Goal: Task Accomplishment & Management: Manage account settings

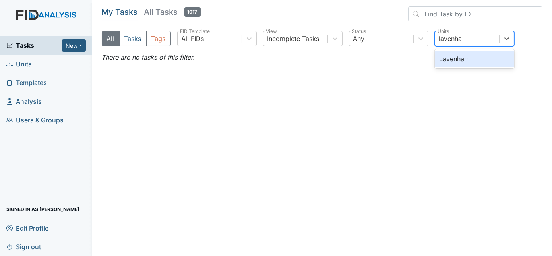
type input "lavenham"
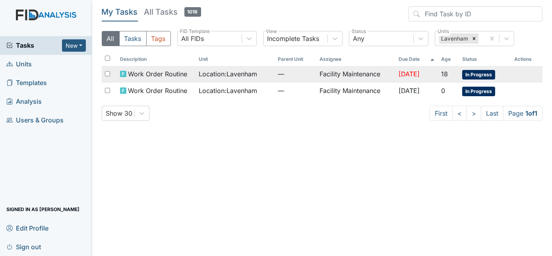
click at [332, 77] on td "Facility Maintenance" at bounding box center [355, 74] width 79 height 17
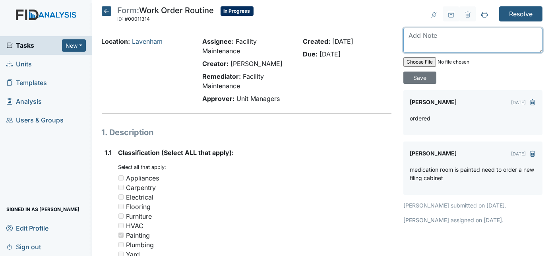
click at [426, 29] on textarea at bounding box center [472, 40] width 139 height 25
type textarea "new cabinet installed"
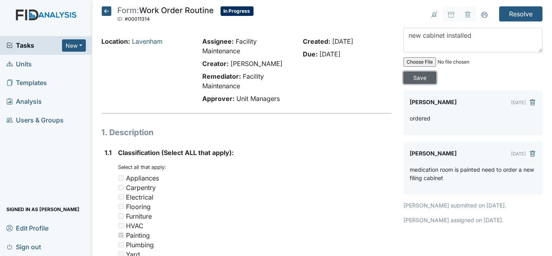
click at [436, 71] on input "Save" at bounding box center [419, 77] width 33 height 12
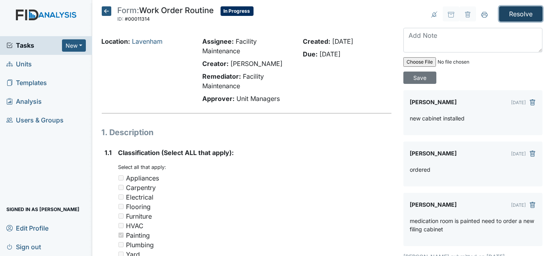
click at [512, 14] on input "Resolve" at bounding box center [520, 13] width 43 height 15
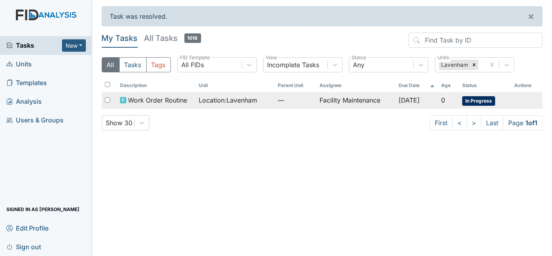
click at [351, 106] on td "Facility Maintenance" at bounding box center [355, 100] width 79 height 17
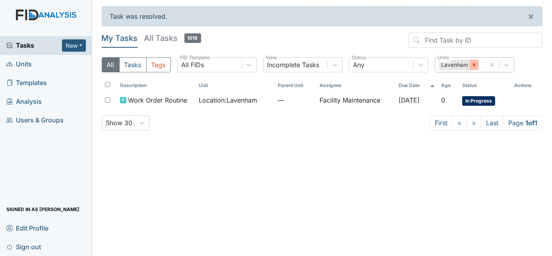
click at [473, 64] on icon at bounding box center [474, 65] width 6 height 6
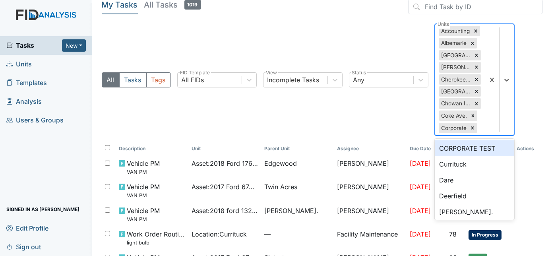
scroll to position [38, 0]
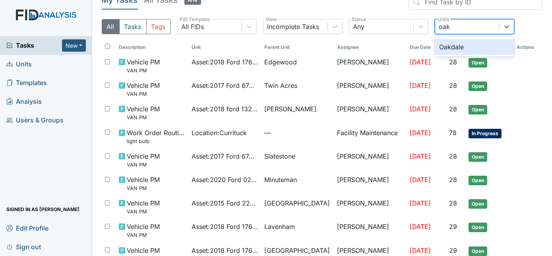
type input "oakd"
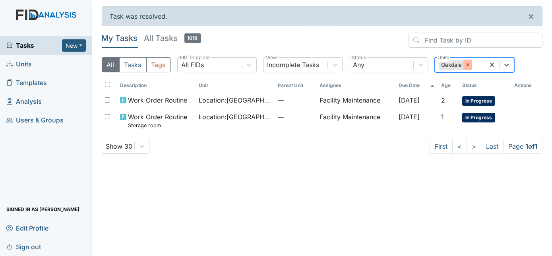
click at [466, 66] on icon at bounding box center [468, 65] width 6 height 6
click at [474, 64] on div "All Units" at bounding box center [467, 65] width 64 height 14
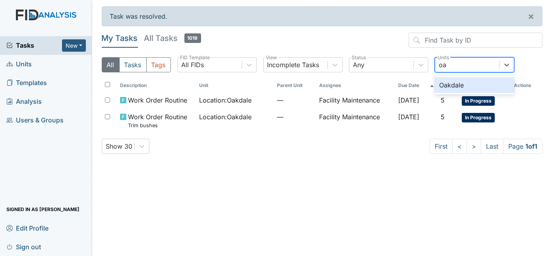
type input "oak"
click at [477, 85] on div "Oakdale" at bounding box center [474, 85] width 79 height 16
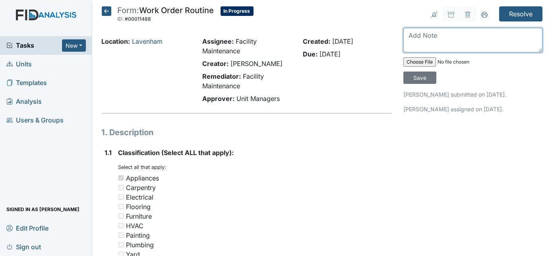
click at [444, 44] on textarea at bounding box center [472, 40] width 139 height 25
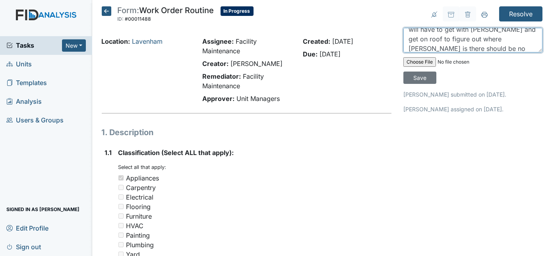
scroll to position [15, 0]
type textarea "will have to get with zach and get on roof to figure out where leak is there sh…"
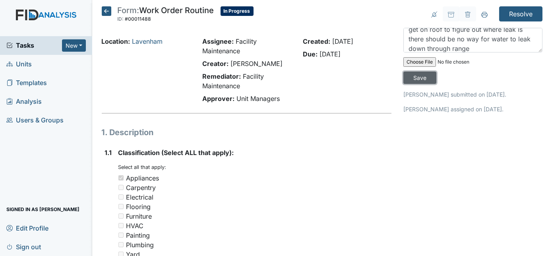
click at [436, 71] on input "Save" at bounding box center [419, 77] width 33 height 12
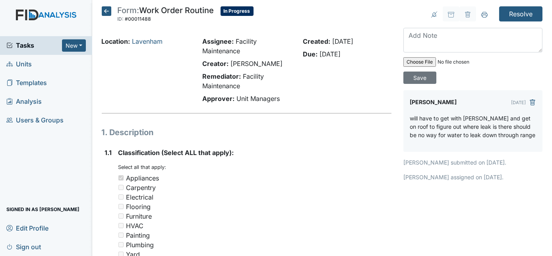
scroll to position [0, 0]
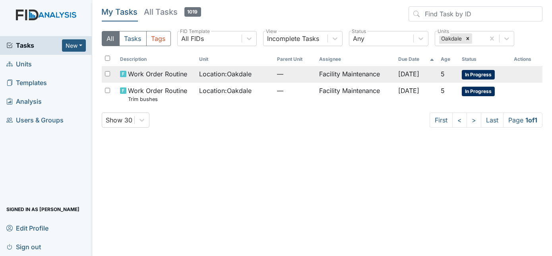
click at [227, 73] on span "Location : [GEOGRAPHIC_DATA]" at bounding box center [225, 74] width 52 height 10
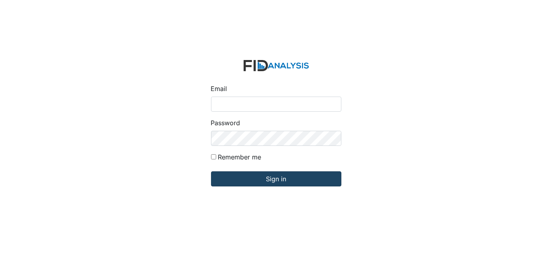
type input "[EMAIL_ADDRESS][DOMAIN_NAME]"
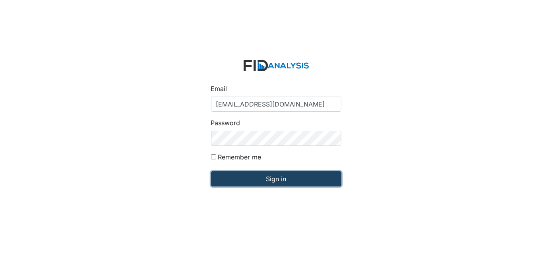
click at [235, 176] on input "Sign in" at bounding box center [276, 178] width 130 height 15
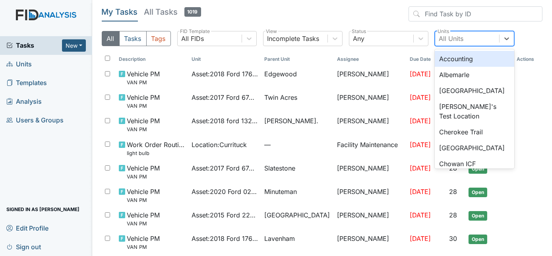
click at [460, 42] on div "All Units" at bounding box center [451, 39] width 25 height 10
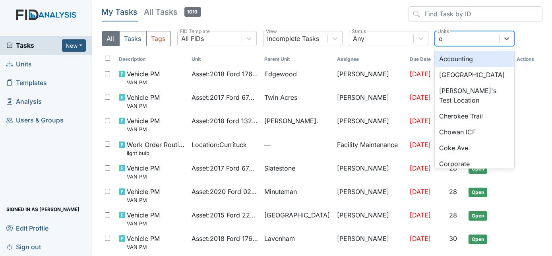
type input "oa"
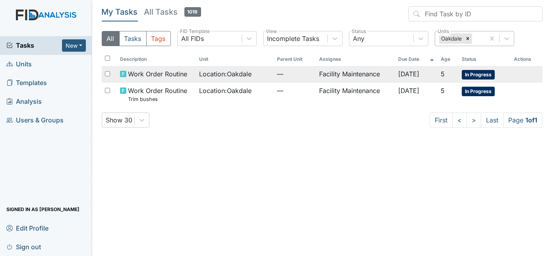
click at [398, 75] on span "[DATE]" at bounding box center [408, 74] width 21 height 8
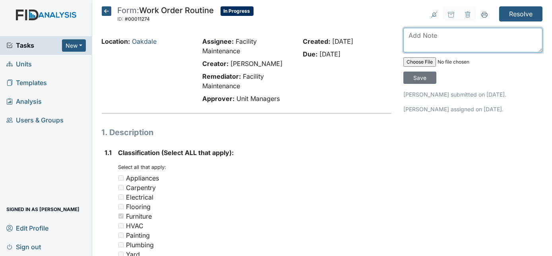
click at [438, 41] on textarea at bounding box center [472, 40] width 139 height 25
type textarea "bed frame repaired"
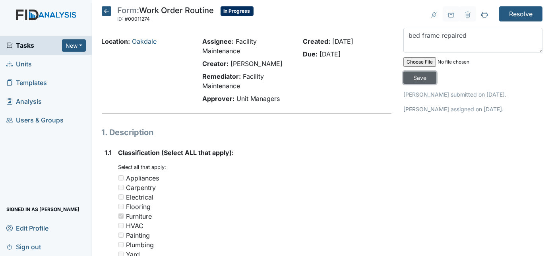
click at [436, 71] on input "Save" at bounding box center [419, 77] width 33 height 12
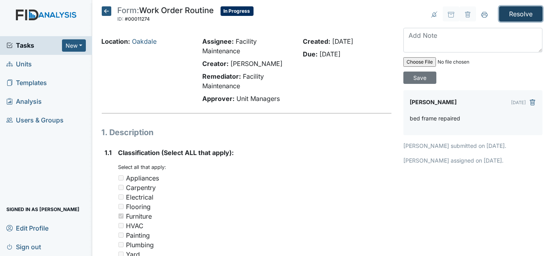
click at [520, 10] on input "Resolve" at bounding box center [520, 13] width 43 height 15
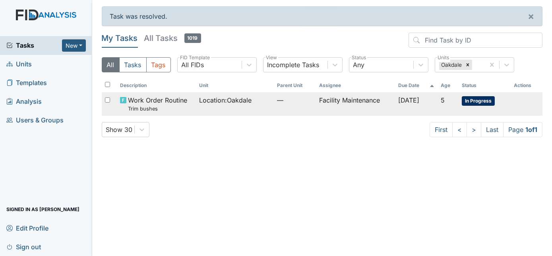
click at [361, 104] on td "Facility Maintenance" at bounding box center [355, 103] width 79 height 23
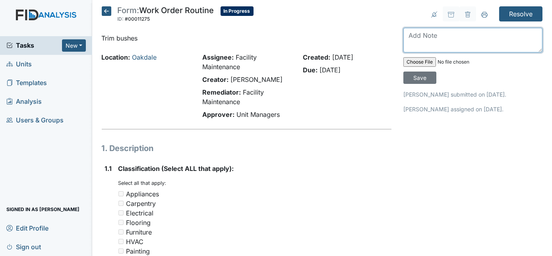
click at [437, 35] on textarea at bounding box center [472, 40] width 139 height 25
type textarea "pulled vines trimmed bushes"
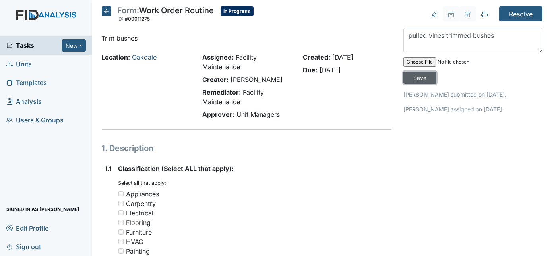
click at [436, 71] on input "Save" at bounding box center [419, 77] width 33 height 12
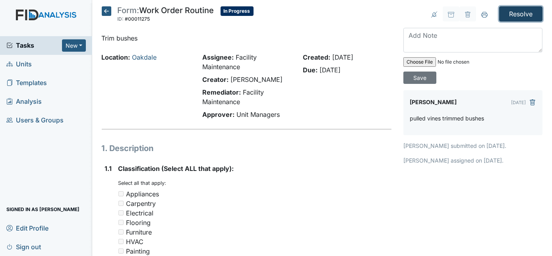
click at [522, 20] on input "Resolve" at bounding box center [520, 13] width 43 height 15
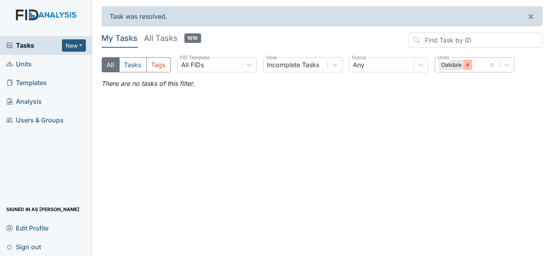
click at [468, 68] on div at bounding box center [467, 65] width 9 height 10
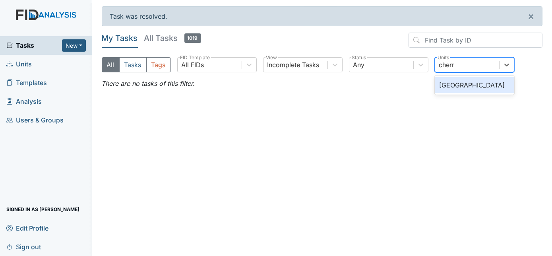
type input "cherry"
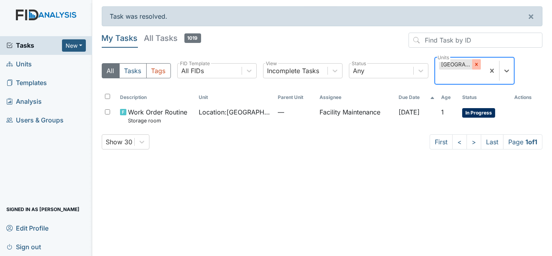
click at [475, 62] on icon at bounding box center [476, 65] width 6 height 6
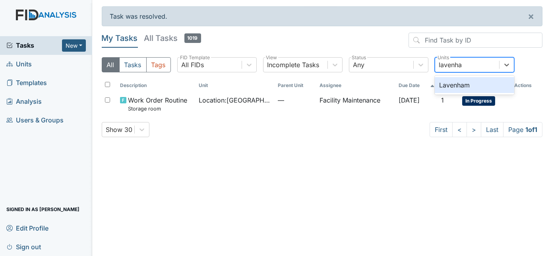
type input "lavenham"
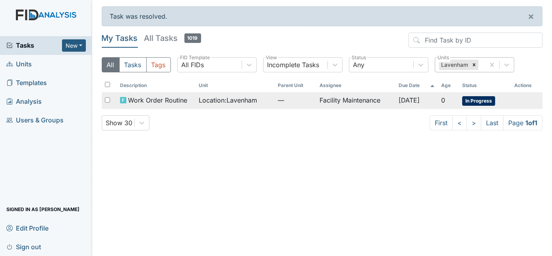
click at [289, 106] on td "—" at bounding box center [295, 100] width 42 height 17
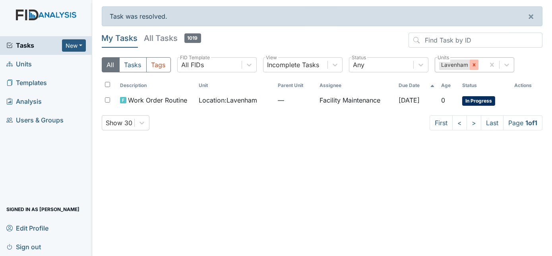
click at [471, 64] on icon at bounding box center [474, 65] width 6 height 6
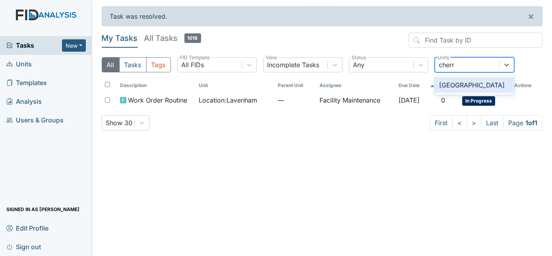
type input "cherry"
